Goal: Transaction & Acquisition: Obtain resource

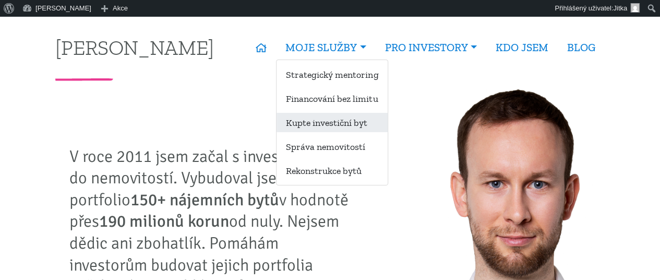
click at [313, 124] on link "Kupte investiční byt" at bounding box center [331, 122] width 111 height 19
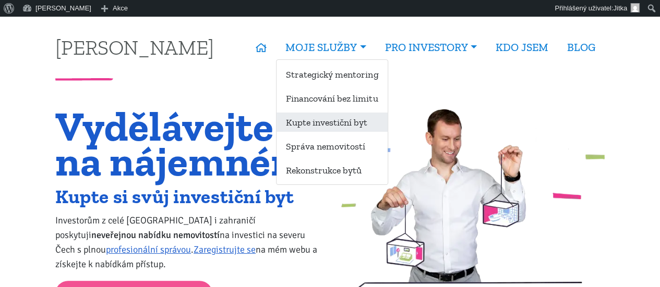
click at [316, 130] on link "Kupte investiční byt" at bounding box center [331, 122] width 111 height 19
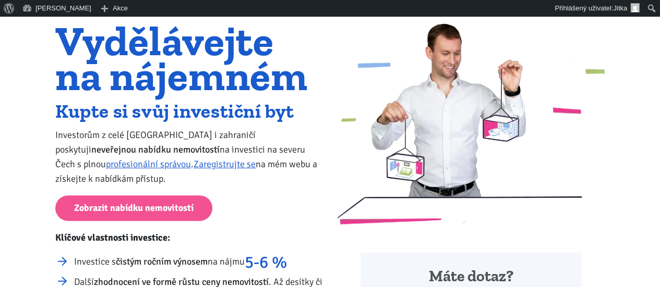
scroll to position [79, 0]
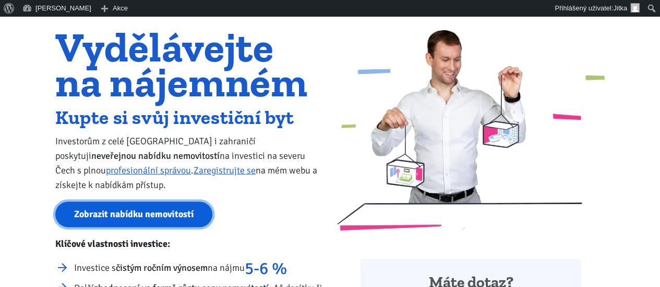
click at [126, 212] on link "Zobrazit nabídku nemovitostí" at bounding box center [133, 215] width 157 height 26
